Goal: Information Seeking & Learning: Compare options

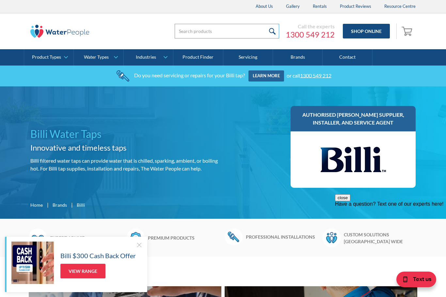
click at [231, 29] on input "search" at bounding box center [227, 31] width 104 height 15
type input "Water filters"
click at [273, 31] on input "submit" at bounding box center [272, 31] width 14 height 15
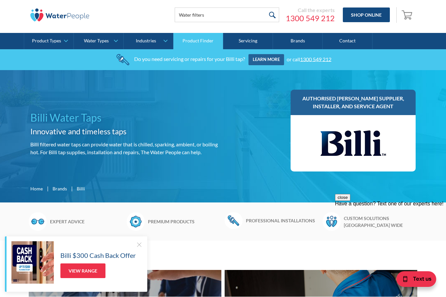
click at [210, 43] on link "Product Finder" at bounding box center [198, 41] width 50 height 16
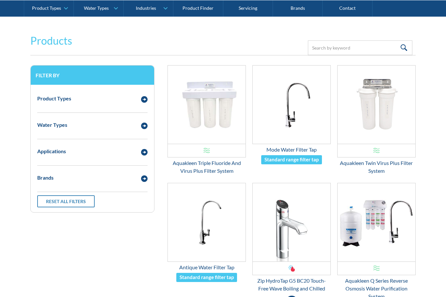
scroll to position [103, 0]
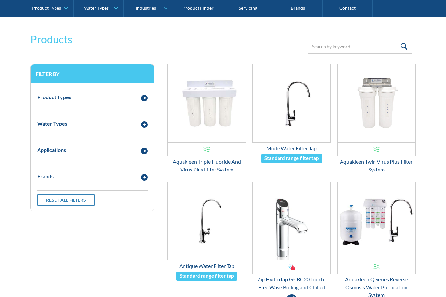
click at [138, 125] on div "Email Form 3" at bounding box center [144, 124] width 13 height 8
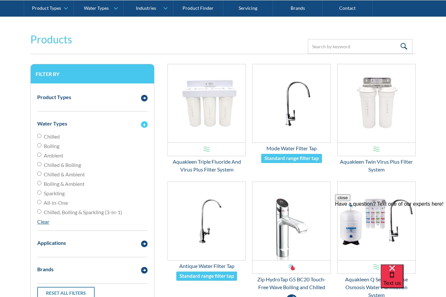
scroll to position [0, 0]
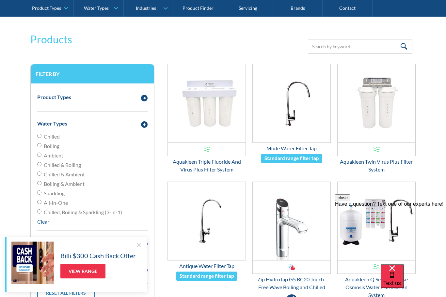
click at [41, 164] on input "Chilled & Boiling" at bounding box center [39, 164] width 4 height 4
radio input "true"
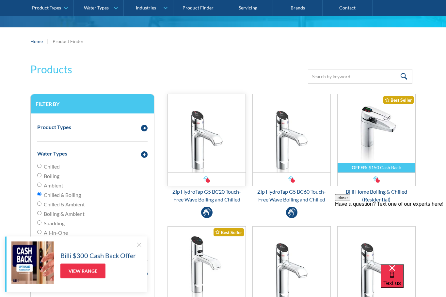
scroll to position [73, 0]
click at [215, 147] on img "Email Form 3" at bounding box center [207, 133] width 78 height 78
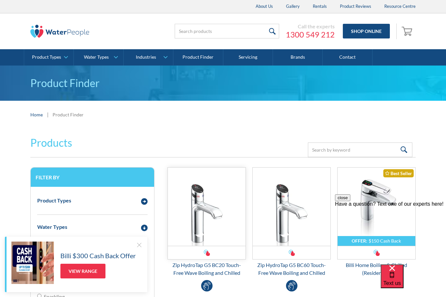
scroll to position [95, 0]
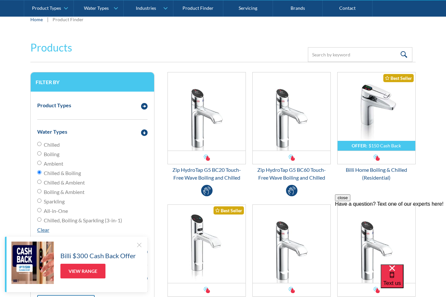
click at [38, 163] on input "Ambient" at bounding box center [39, 163] width 4 height 4
radio input "true"
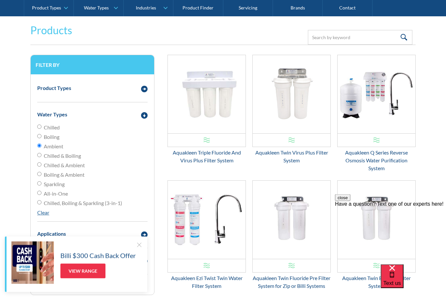
scroll to position [113, 0]
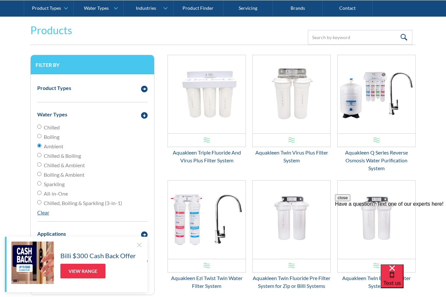
click at [35, 167] on div "Product Types Filtered Water Taps Sensor/Hands Free Taps Water Coolers Drinking…" at bounding box center [92, 184] width 123 height 221
click at [39, 165] on input "Chilled & Ambient" at bounding box center [39, 164] width 4 height 4
radio input "true"
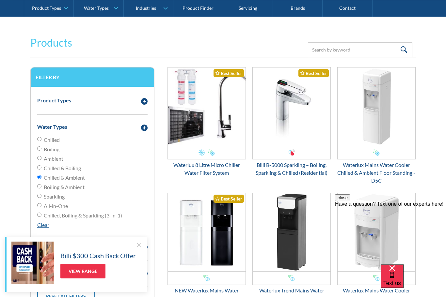
scroll to position [100, 0]
click at [40, 148] on input "Boiling" at bounding box center [39, 149] width 4 height 4
radio input "true"
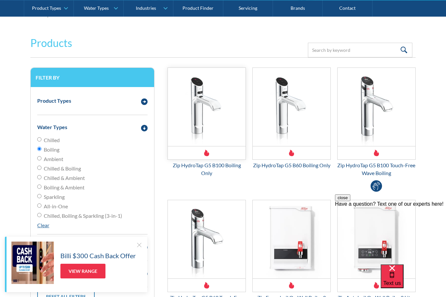
click at [234, 146] on img "Email Form 3" at bounding box center [207, 107] width 78 height 78
click at [40, 179] on input "Chilled & Ambient" at bounding box center [39, 177] width 4 height 4
radio input "true"
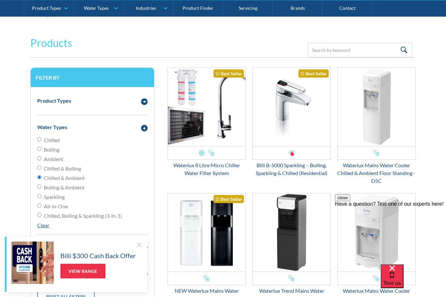
click at [39, 188] on input "Boiling & Ambient" at bounding box center [39, 187] width 4 height 4
radio input "true"
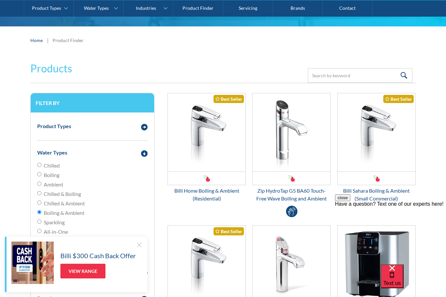
scroll to position [75, 0]
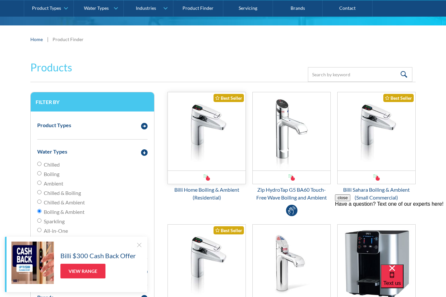
click at [222, 135] on img "Email Form 3" at bounding box center [207, 131] width 78 height 78
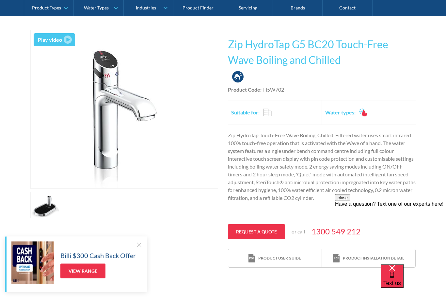
scroll to position [86, 0]
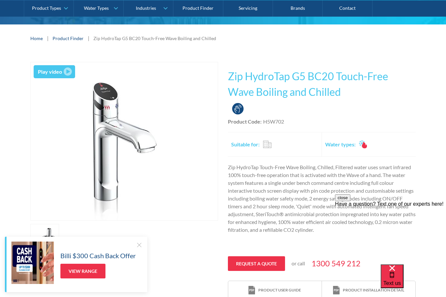
click at [141, 243] on div at bounding box center [139, 245] width 7 height 7
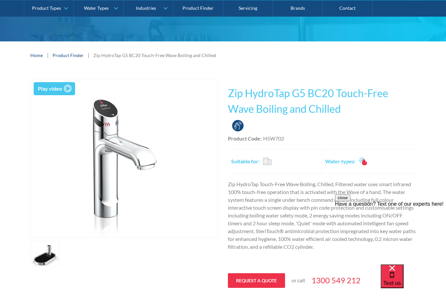
scroll to position [53, 0]
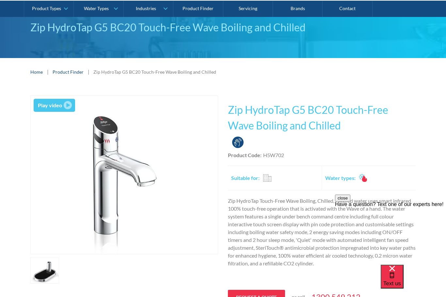
click at [226, 110] on div "Play video Fits Most Brands Best Seller No items found. This tap design is incl…" at bounding box center [222, 214] width 385 height 238
click at [230, 112] on h1 "Zip HydroTap G5 BC20 Touch-Free Wave Boiling and Chilled" at bounding box center [322, 117] width 188 height 31
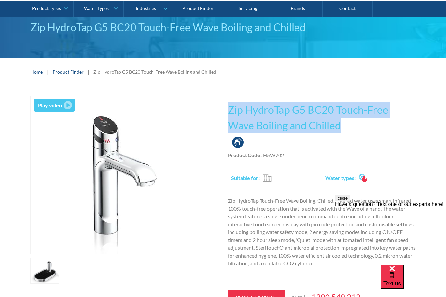
copy h1 "Zip HydroTap G5 BC20 Touch-Free Wave Boiling and Chilled"
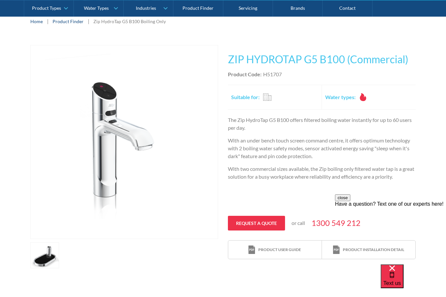
scroll to position [105, 0]
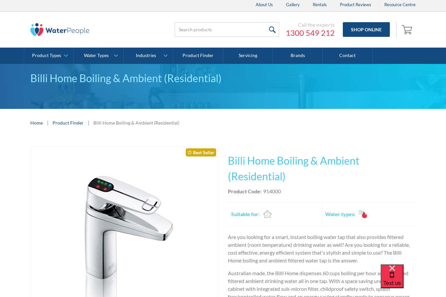
click at [230, 161] on h1 "Billi Home Boiling & Ambient (Residential)" at bounding box center [322, 168] width 188 height 31
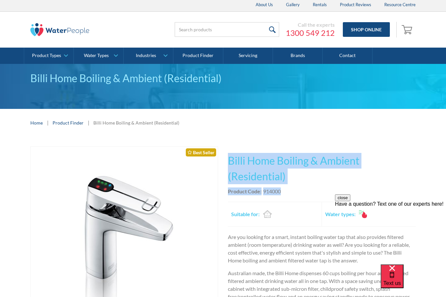
copy div "Billi Home Boiling & Ambient (Residential) No items found. Billi Touch Free Tou…"
